Goal: Information Seeking & Learning: Learn about a topic

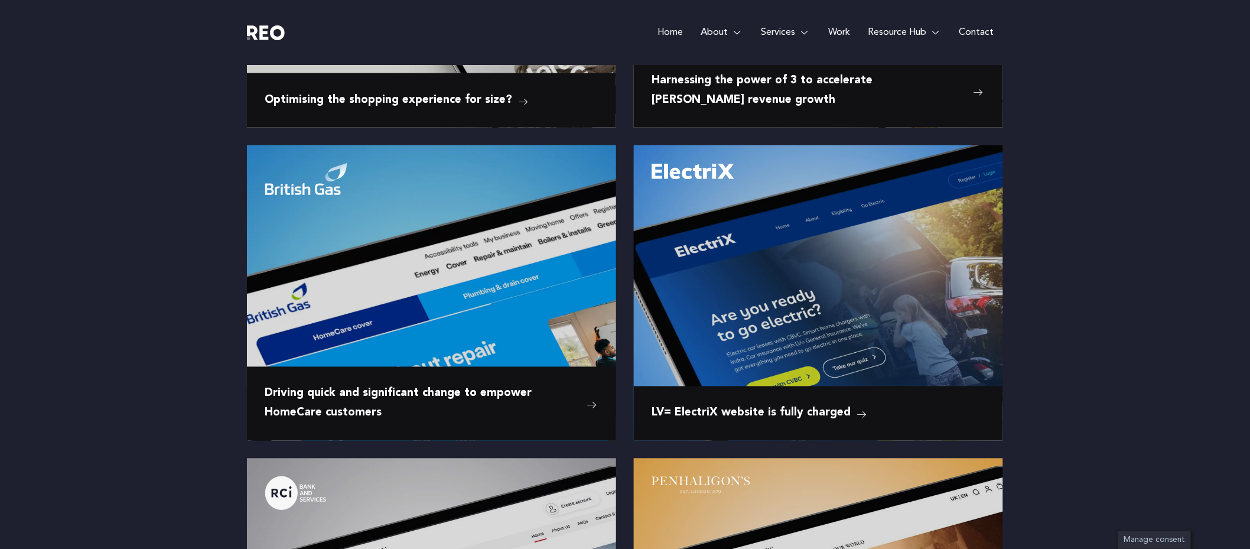
scroll to position [764, 0]
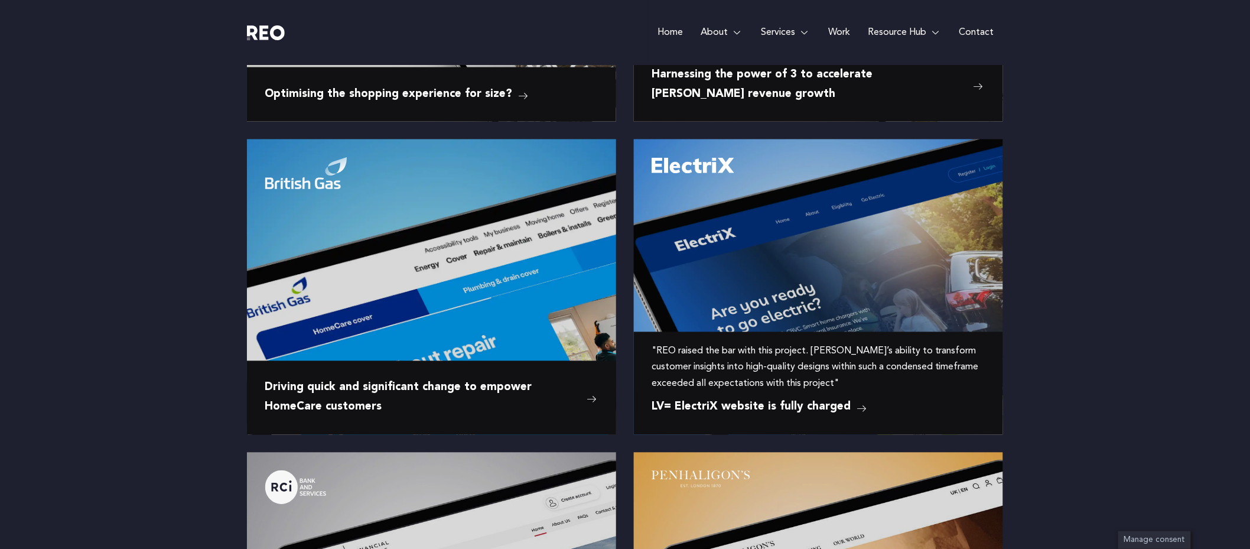
click at [804, 408] on span "LV= ElectriX website is fully charged" at bounding box center [751, 407] width 199 height 19
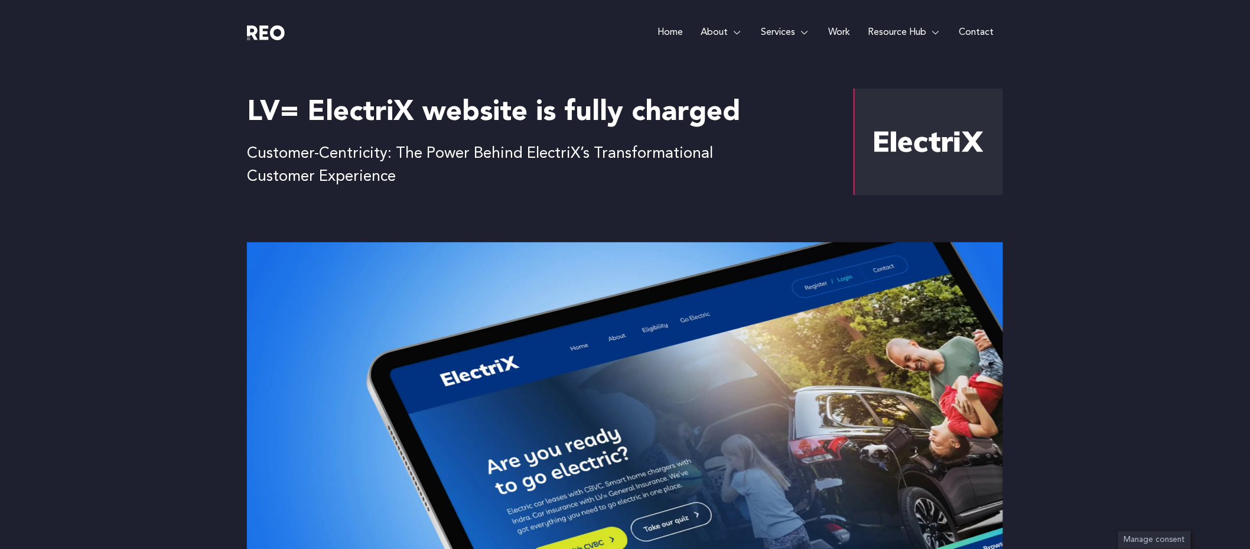
drag, startPoint x: 835, startPoint y: 166, endPoint x: 938, endPoint y: 161, distance: 103.0
click at [835, 166] on div "LV= ElectriX website is fully charged Customer-Centricity: The Power Behind Ele…" at bounding box center [546, 142] width 598 height 106
drag, startPoint x: 973, startPoint y: 159, endPoint x: 950, endPoint y: 155, distance: 23.4
click at [973, 159] on div at bounding box center [929, 142] width 150 height 106
drag, startPoint x: 980, startPoint y: 146, endPoint x: 916, endPoint y: 129, distance: 66.1
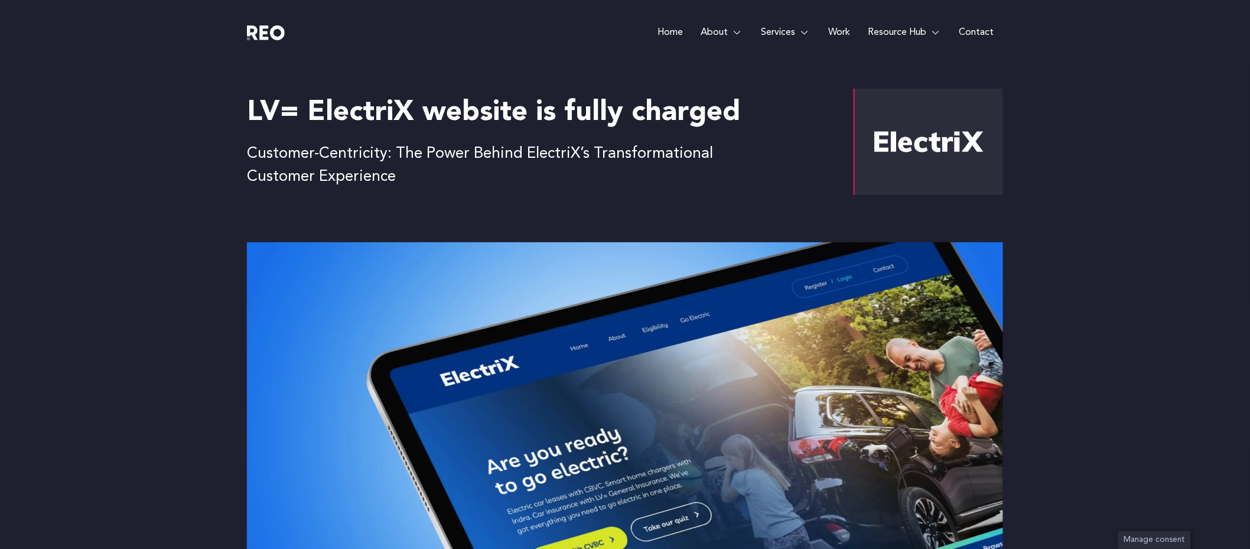
click at [925, 130] on div at bounding box center [929, 142] width 150 height 106
drag, startPoint x: 922, startPoint y: 126, endPoint x: 820, endPoint y: 128, distance: 101.6
click at [846, 128] on div "LV= ElectriX website is fully charged Customer-Centricity: The Power Behind Ele…" at bounding box center [625, 153] width 756 height 177
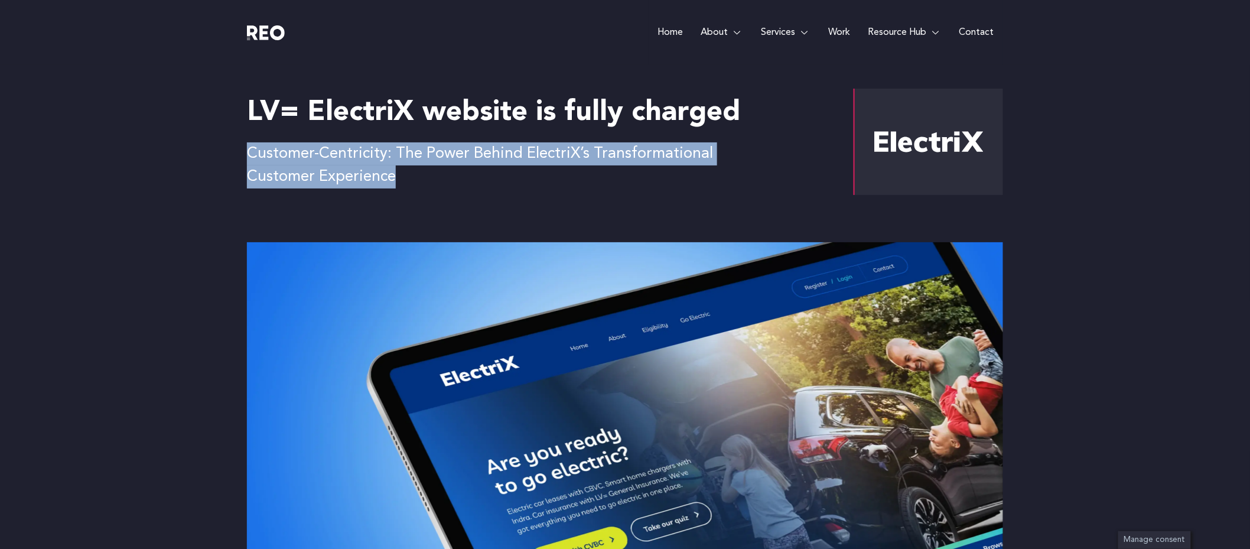
click at [863, 134] on div at bounding box center [929, 142] width 150 height 106
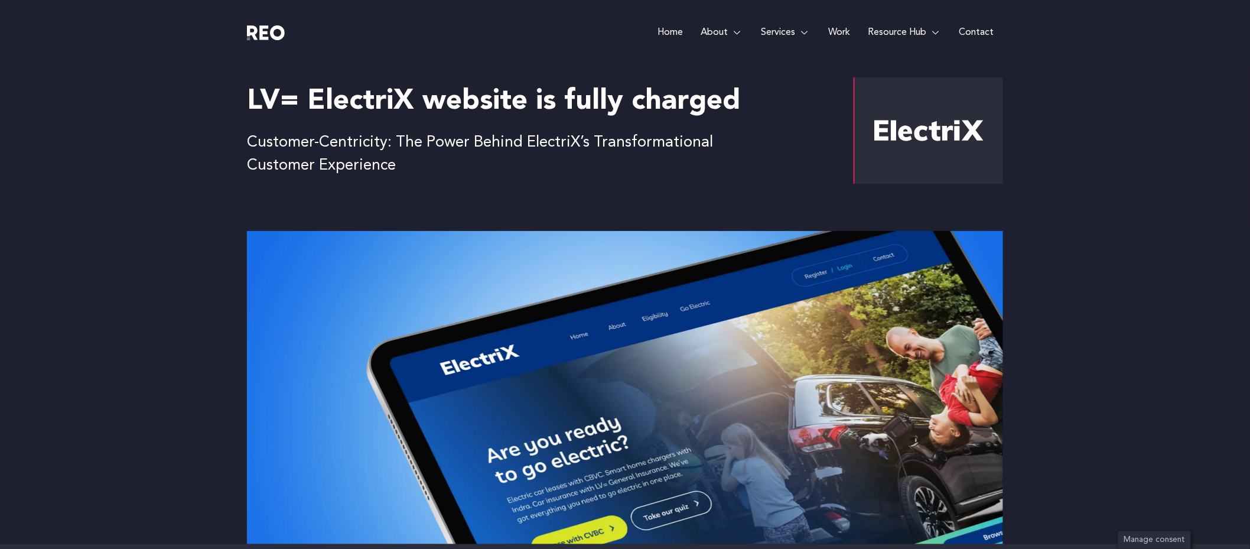
scroll to position [24, 0]
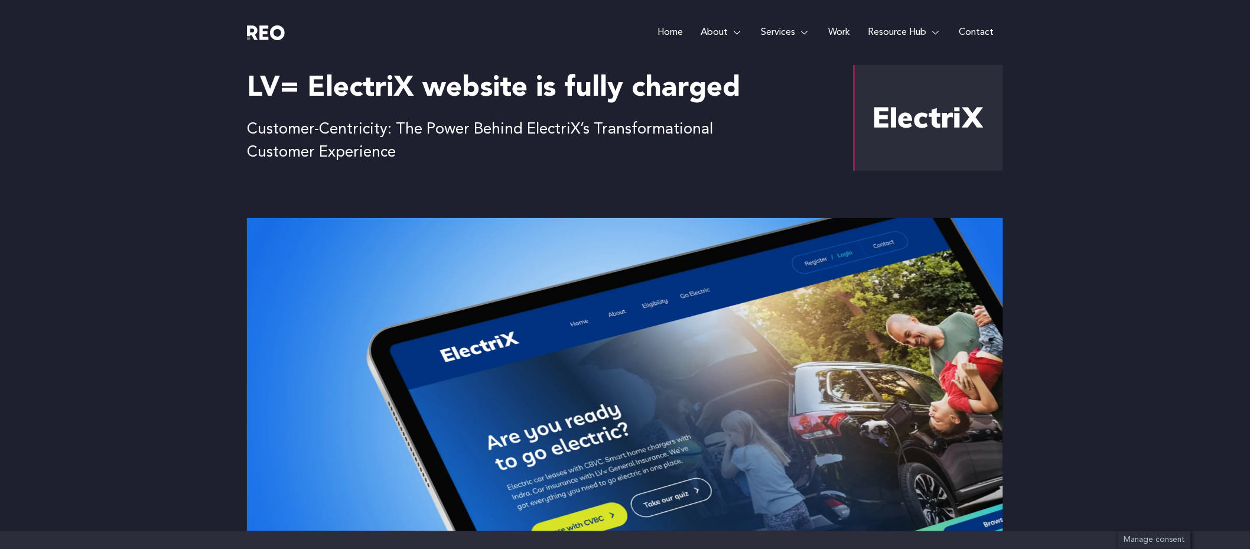
click at [465, 347] on img at bounding box center [625, 374] width 756 height 313
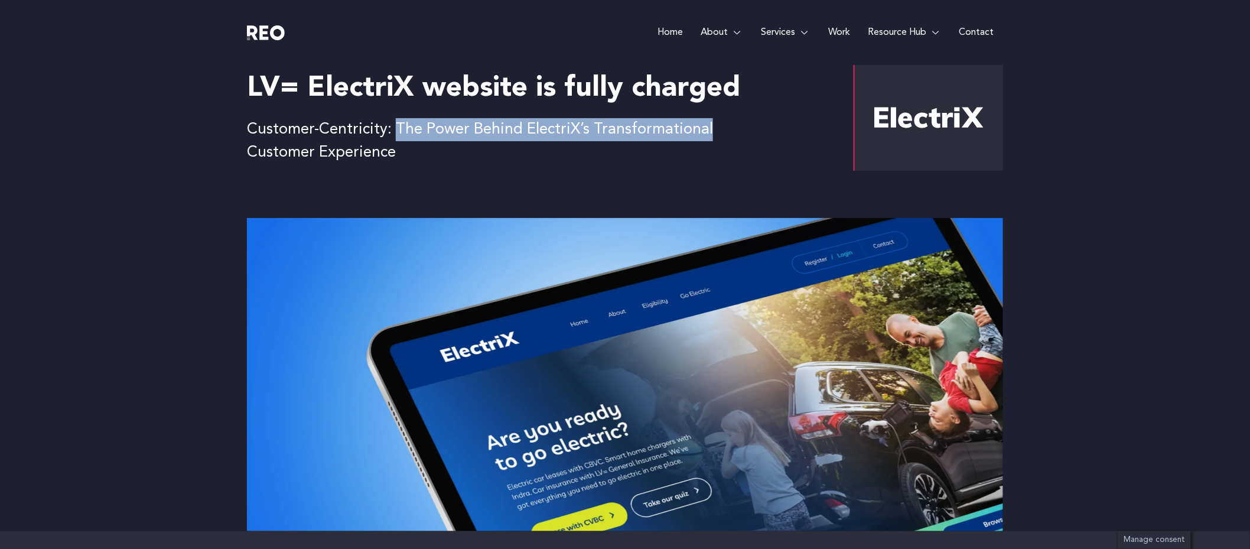
drag, startPoint x: 395, startPoint y: 128, endPoint x: 737, endPoint y: 128, distance: 342.1
click at [737, 128] on div "LV= ElectriX website is fully charged Customer-Centricity: The Power Behind Ele…" at bounding box center [546, 117] width 598 height 106
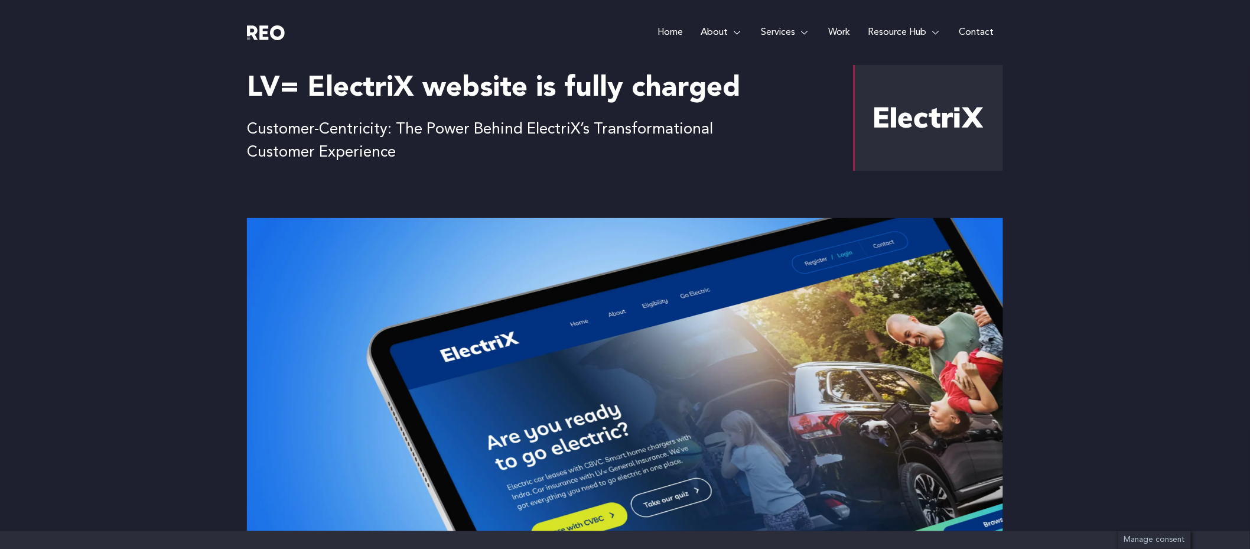
click at [731, 128] on div "LV= ElectriX website is fully charged Customer-Centricity: The Power Behind Ele…" at bounding box center [546, 117] width 598 height 106
drag, startPoint x: 577, startPoint y: 129, endPoint x: 527, endPoint y: 130, distance: 50.2
click at [527, 130] on p "Customer-Centricity: The Power Behind ElectriX’s Transformational Customer Expe…" at bounding box center [486, 141] width 478 height 46
copy p "ElectriX"
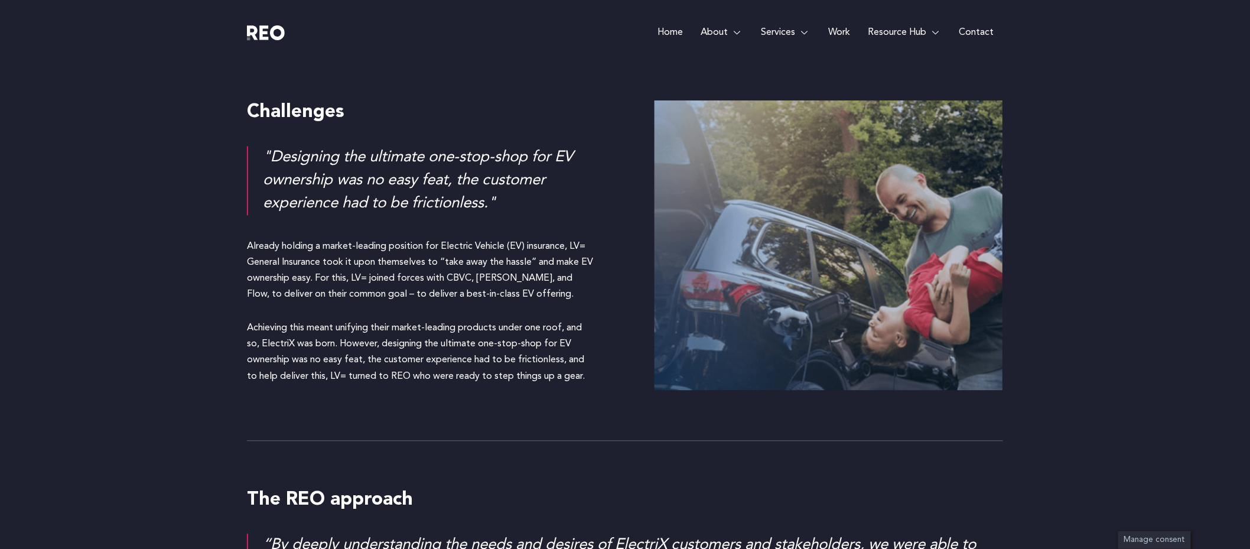
scroll to position [0, 0]
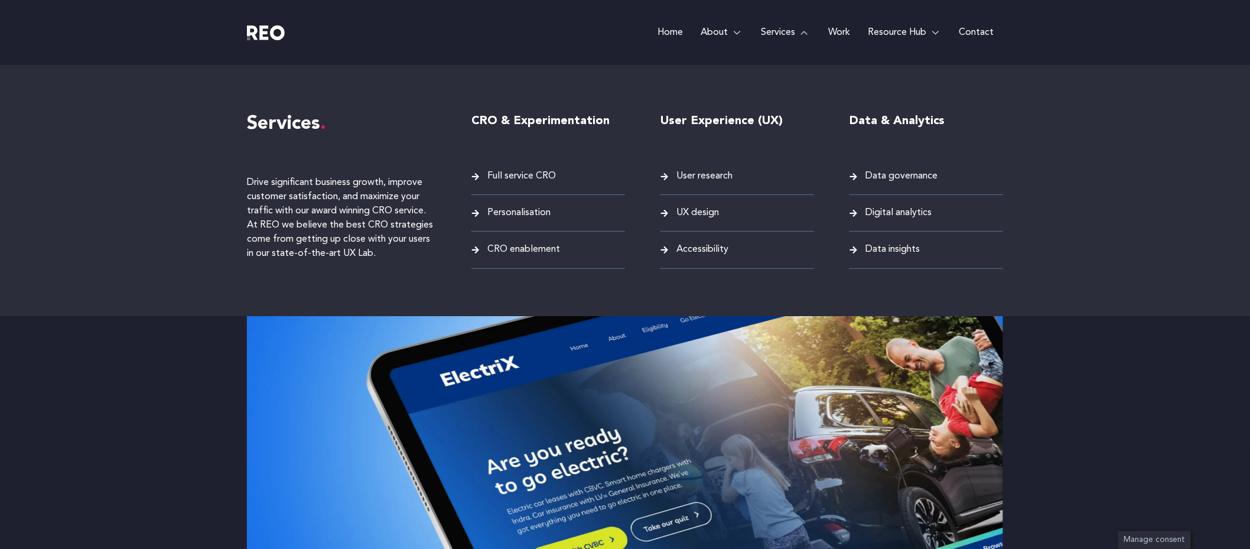
click at [704, 207] on span "UX design" at bounding box center [697, 213] width 46 height 16
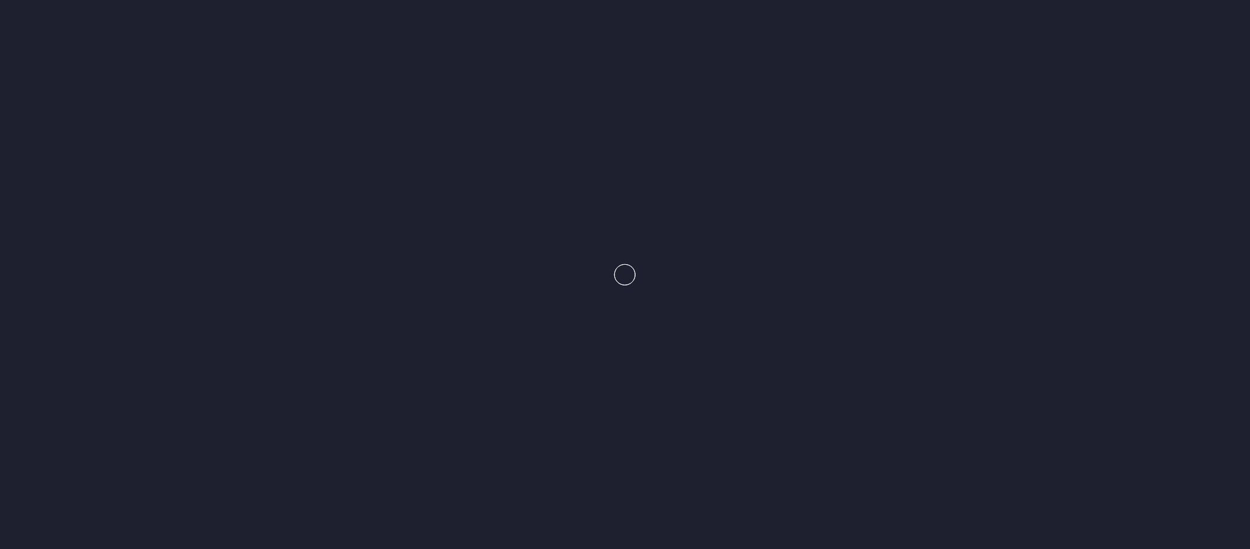
scroll to position [2, 0]
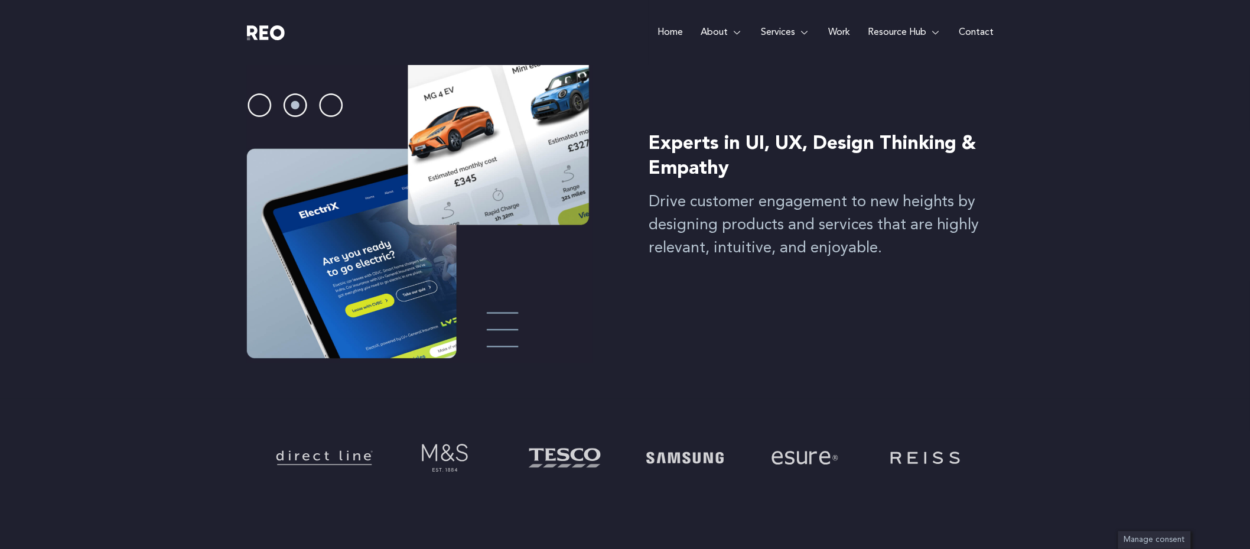
scroll to position [277, 0]
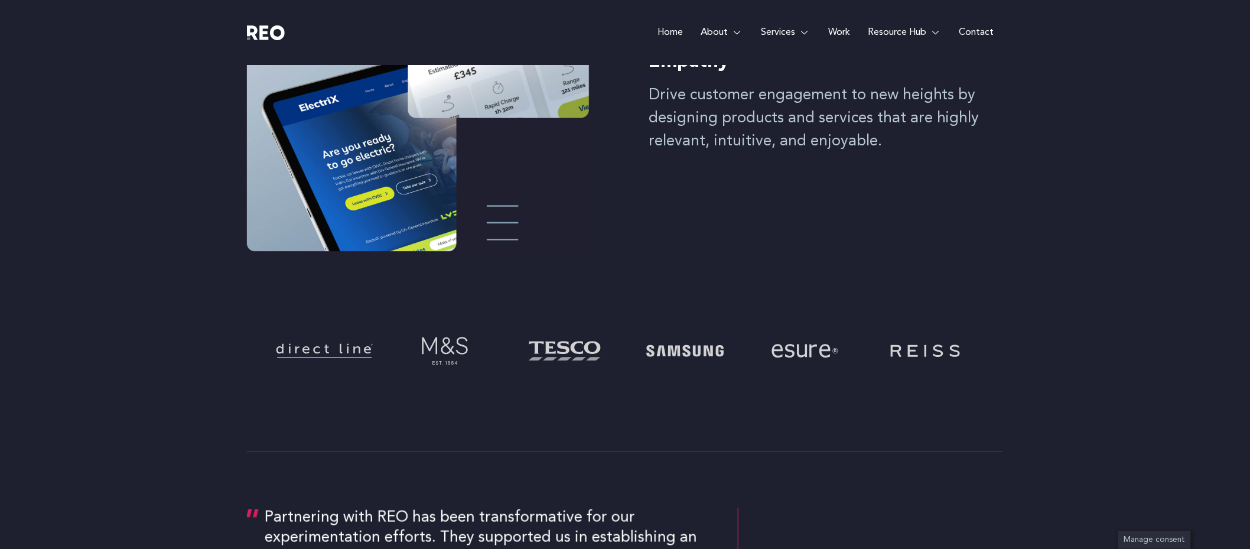
click at [914, 350] on img at bounding box center [925, 350] width 119 height 47
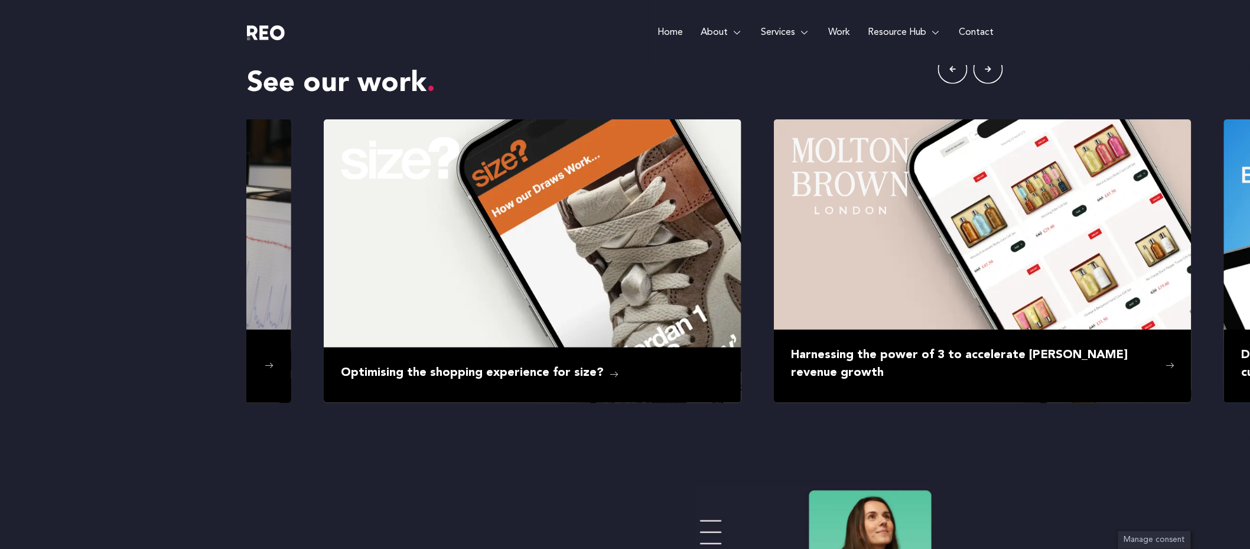
scroll to position [2114, 0]
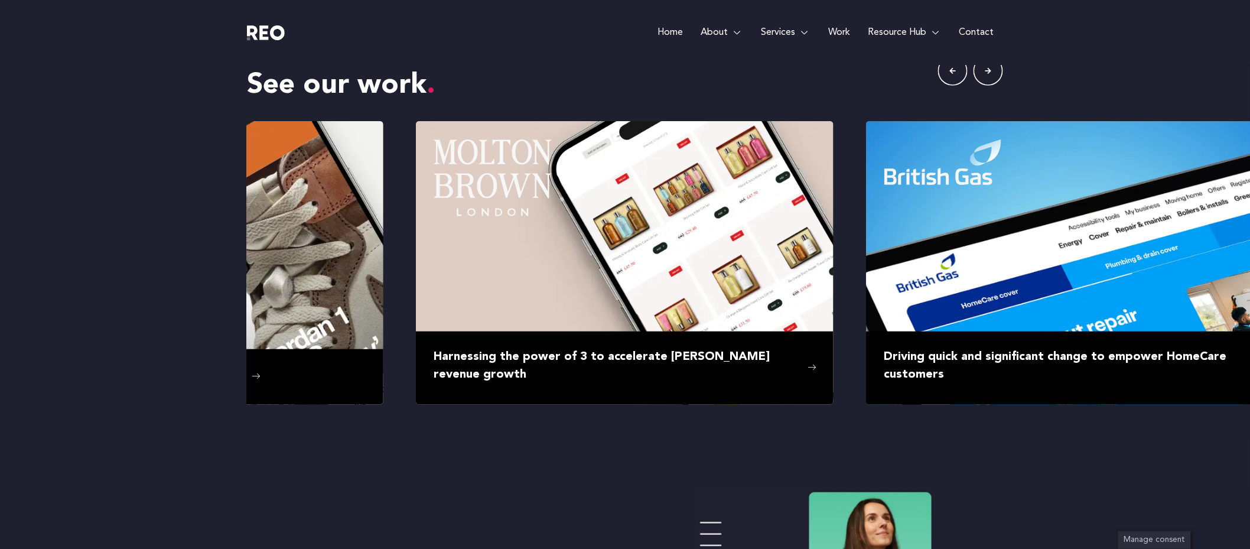
drag, startPoint x: 1118, startPoint y: 326, endPoint x: 406, endPoint y: 276, distance: 713.8
click at [406, 276] on div ""Our goal to swiftly elevate British Gas' digital presence quickly became a rea…" at bounding box center [1091, 263] width 8559 height 284
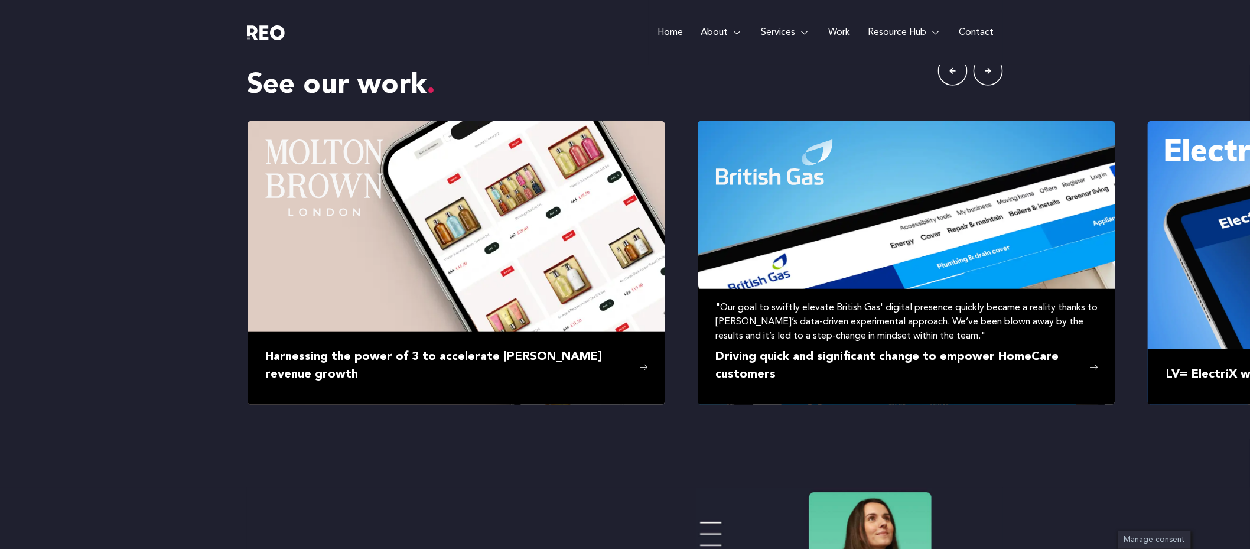
click at [904, 186] on img at bounding box center [907, 263] width 418 height 284
